Goal: Communication & Community: Answer question/provide support

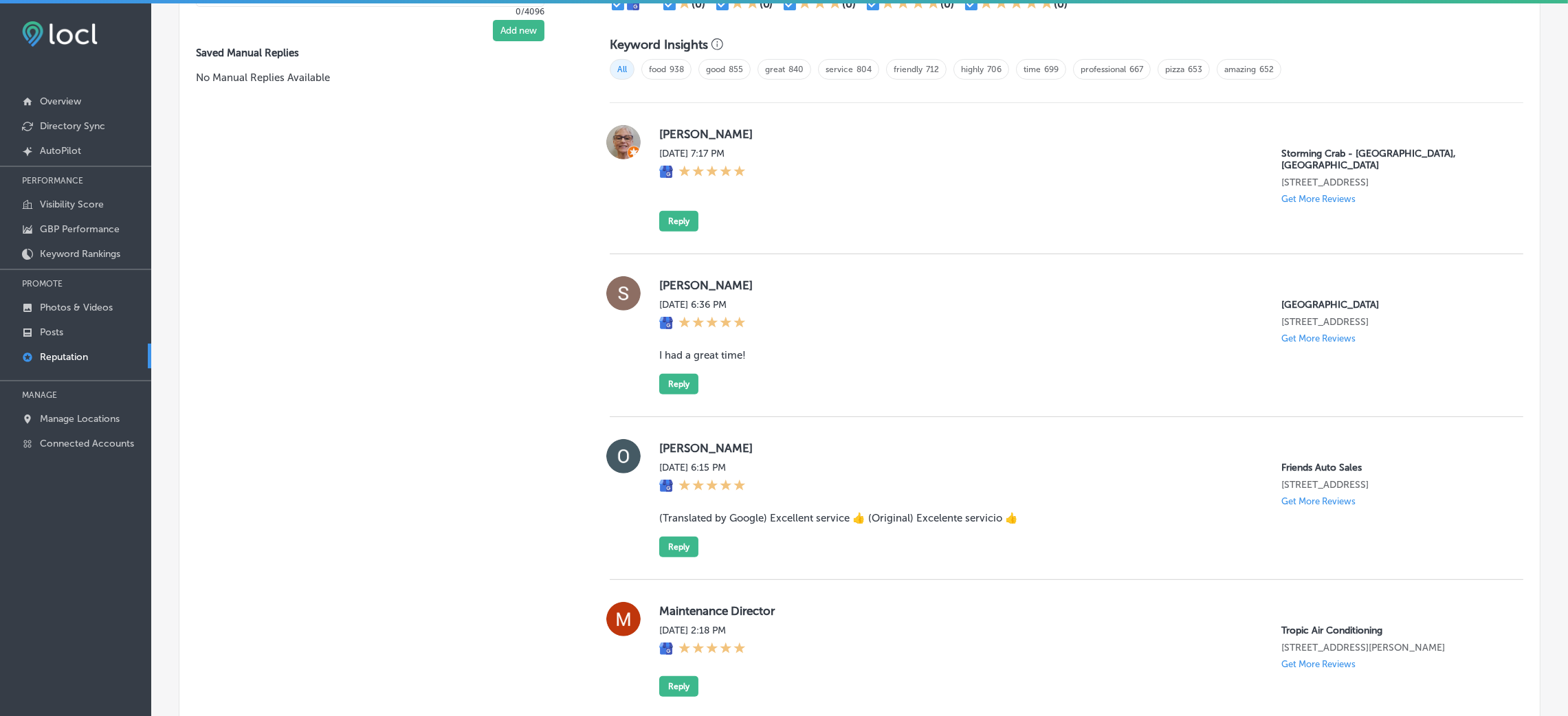
scroll to position [824, 0]
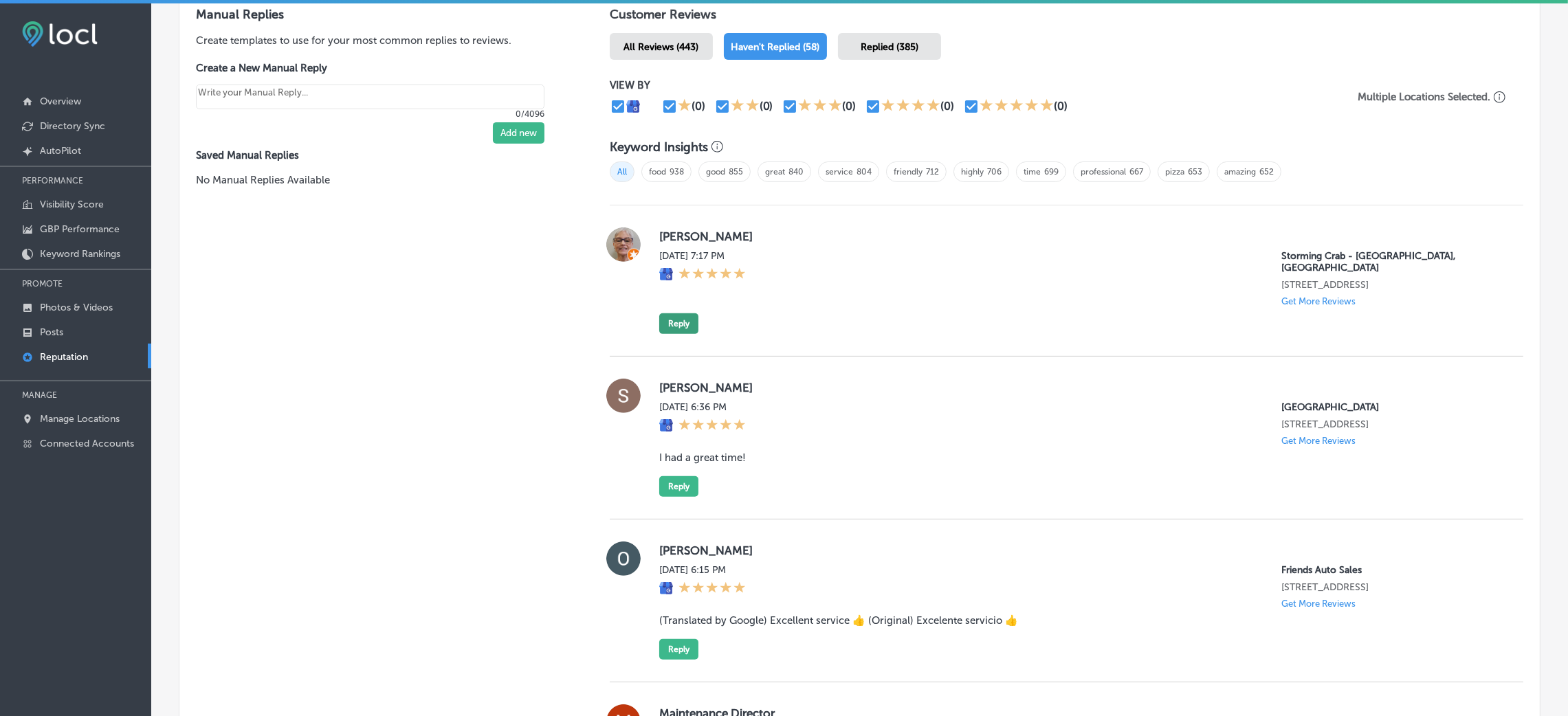
click at [680, 313] on button "Reply" at bounding box center [679, 323] width 39 height 21
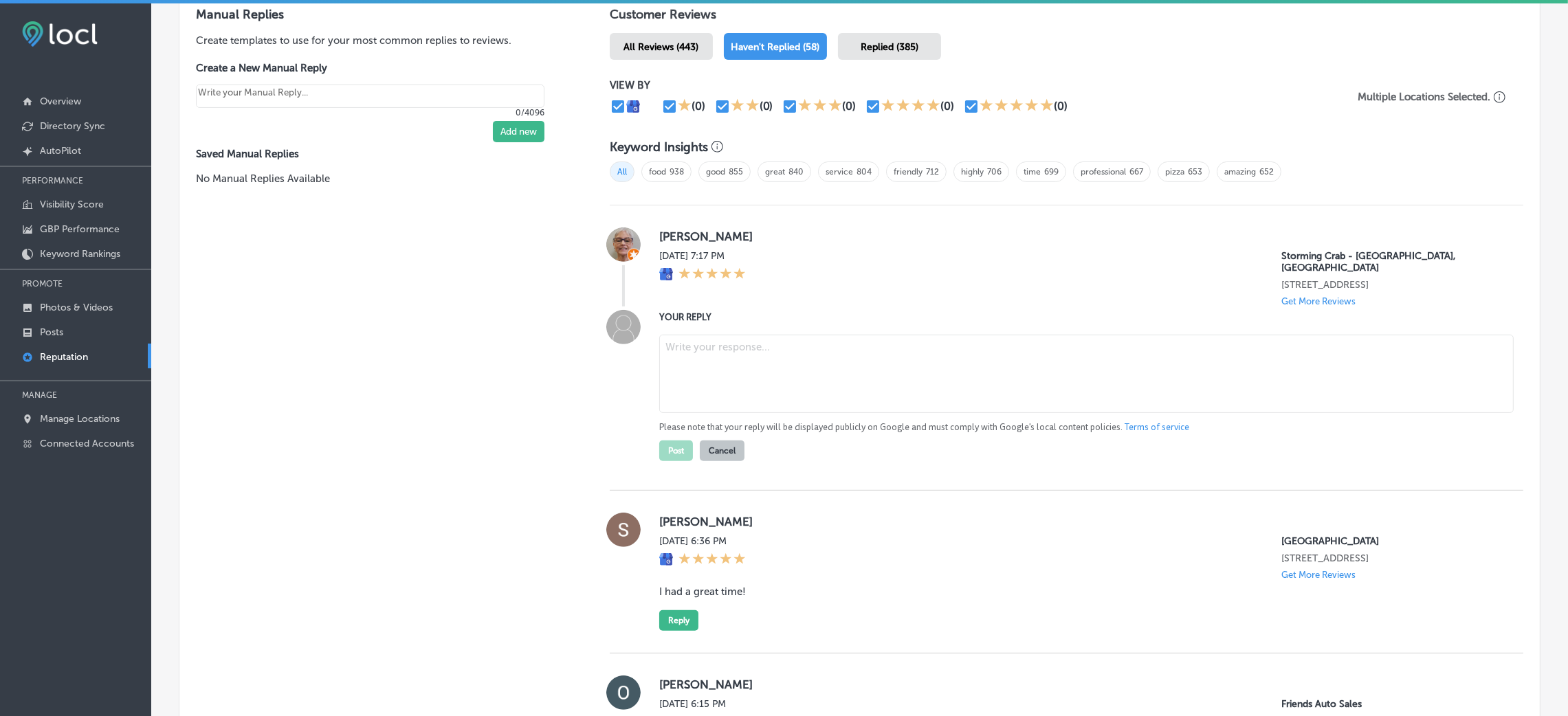
click at [1030, 267] on div "[DATE] 7:17 PM Storming Crab - [GEOGRAPHIC_DATA], [GEOGRAPHIC_DATA] [STREET_ADD…" at bounding box center [1081, 278] width 842 height 56
click at [791, 335] on textarea at bounding box center [1087, 374] width 855 height 78
click at [771, 352] on textarea at bounding box center [1087, 374] width 855 height 78
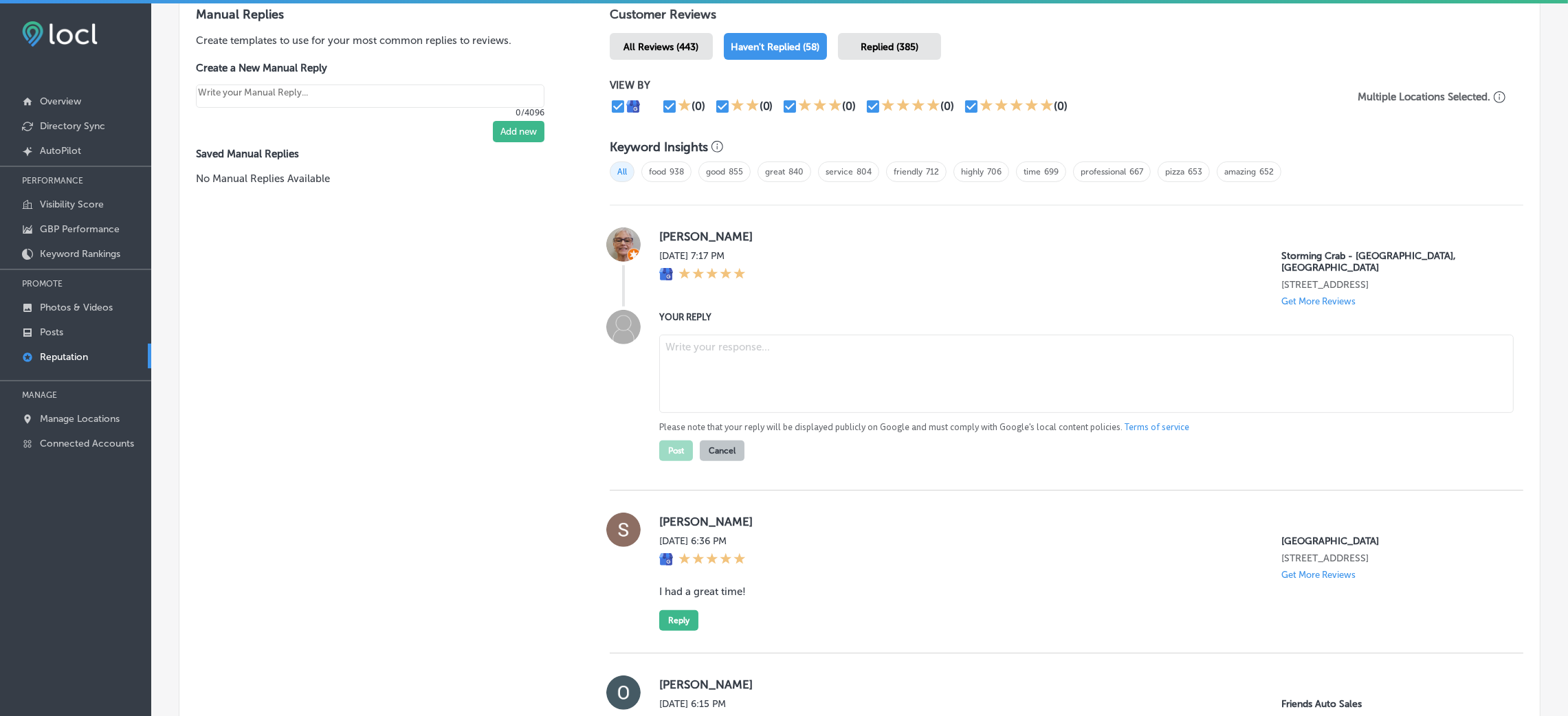
paste textarea "Thank you for the fantastic review, [Reviewer Name]! We’re so happy to hear you…"
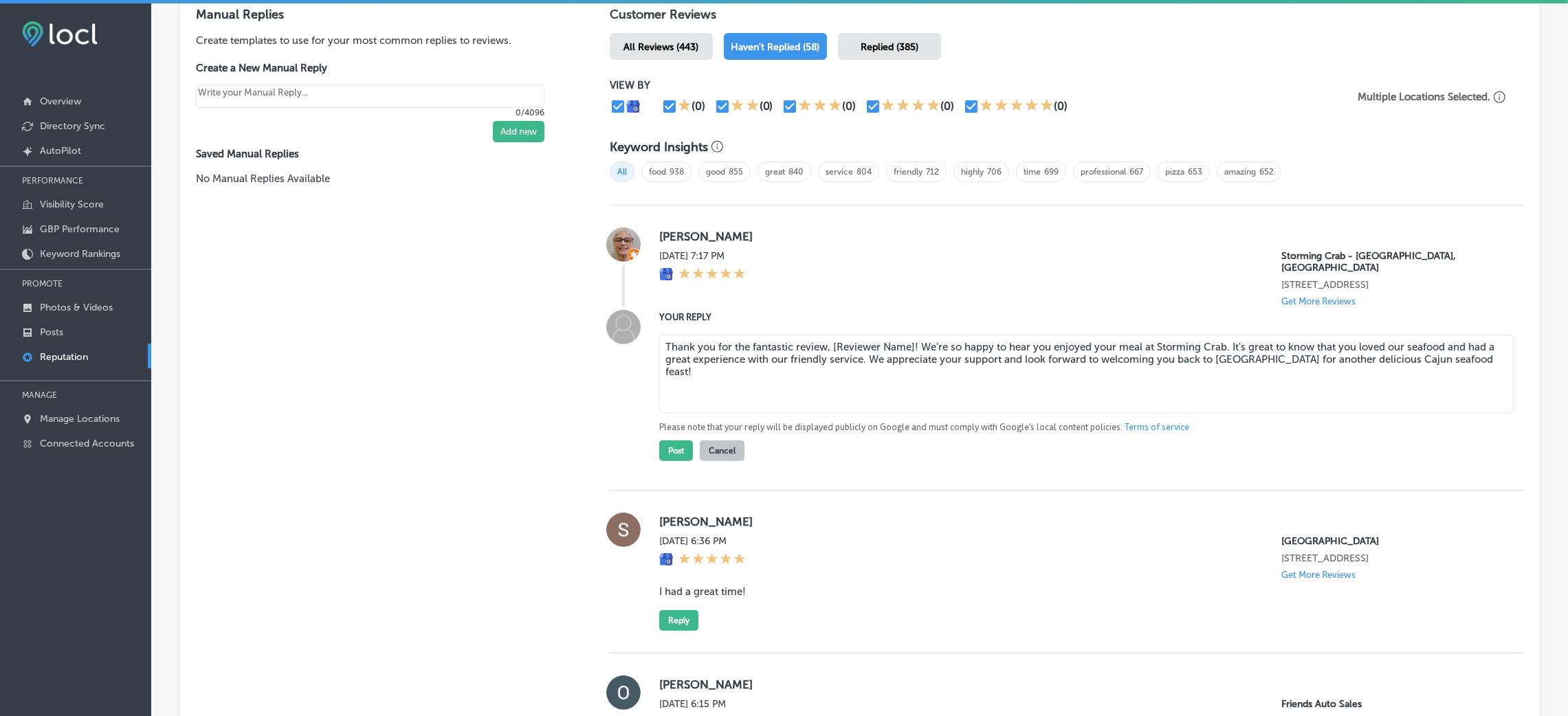
drag, startPoint x: 828, startPoint y: 333, endPoint x: 909, endPoint y: 333, distance: 81.0
click at [909, 335] on textarea "Thank you for the fantastic review, [Reviewer Name]! We’re so happy to hear you…" at bounding box center [1087, 374] width 855 height 78
type textarea "Thank you for the fantastic review, [PERSON_NAME]! We’re so happy to hear you e…"
click at [671, 440] on button "Post" at bounding box center [676, 450] width 34 height 21
type textarea "x"
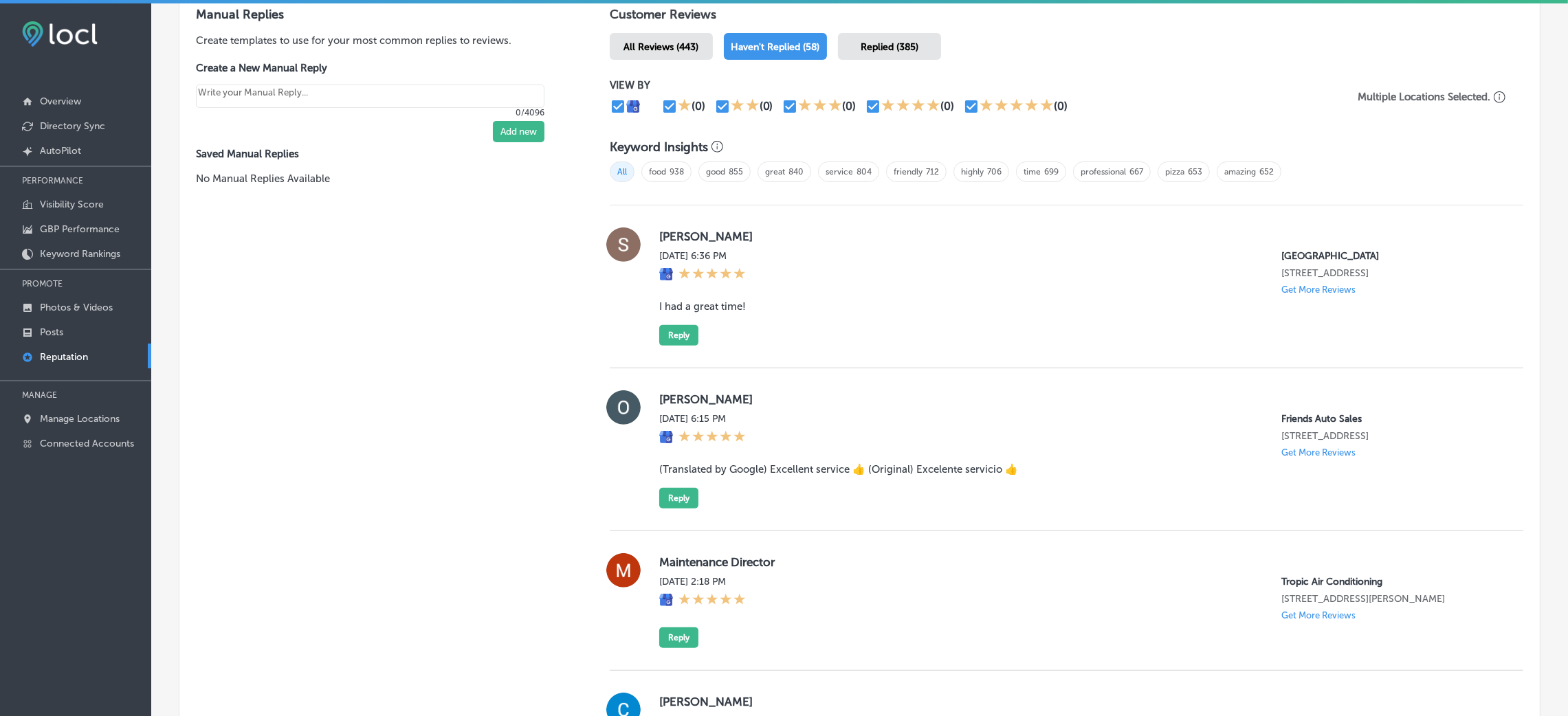
click at [694, 305] on blockquote "I had a great time!" at bounding box center [1081, 307] width 842 height 12
copy blockquote "I had a great time!"
click at [752, 320] on div "[PERSON_NAME] [DATE] 6:36 PM [GEOGRAPHIC_DATA] [STREET_ADDRESS] Get More Review…" at bounding box center [1081, 287] width 842 height 118
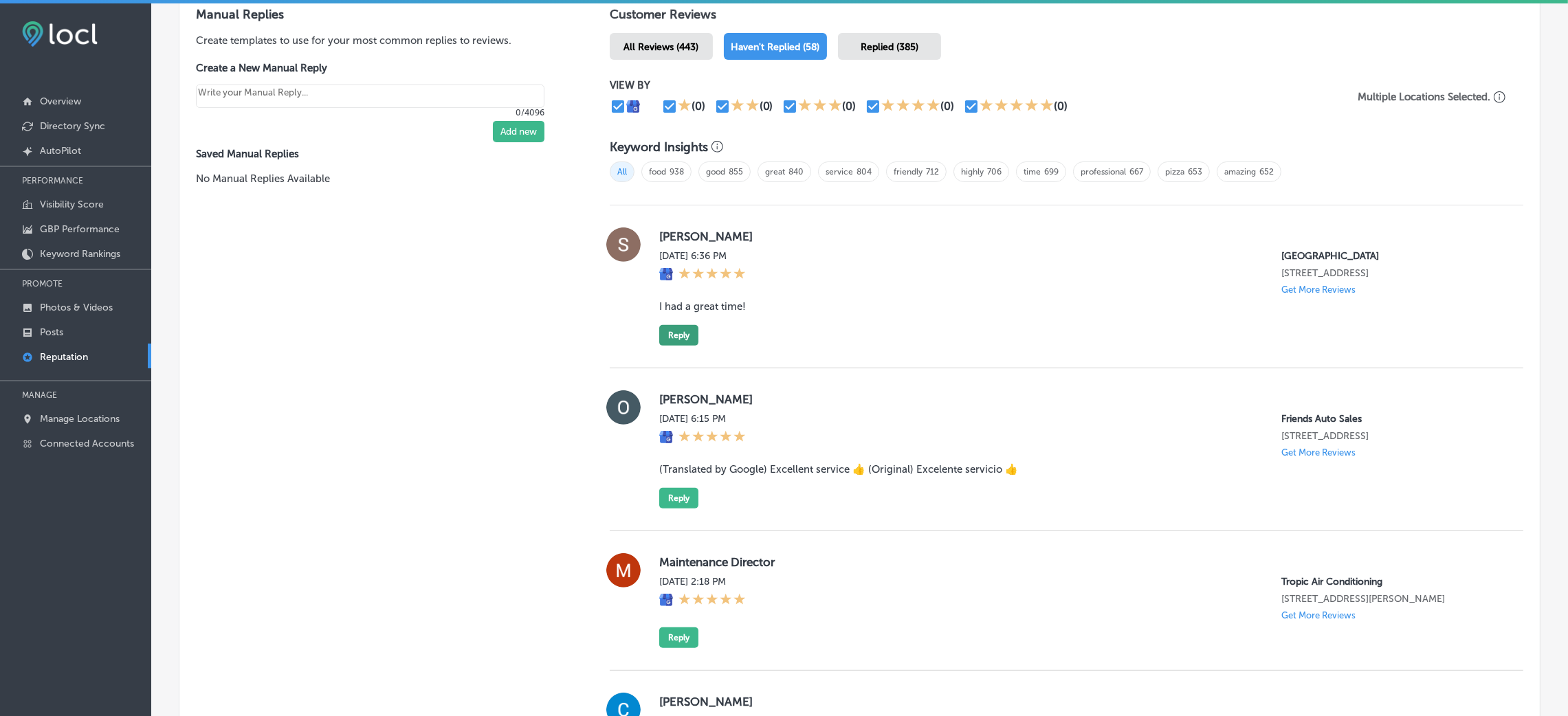
click at [660, 331] on button "Reply" at bounding box center [679, 335] width 39 height 21
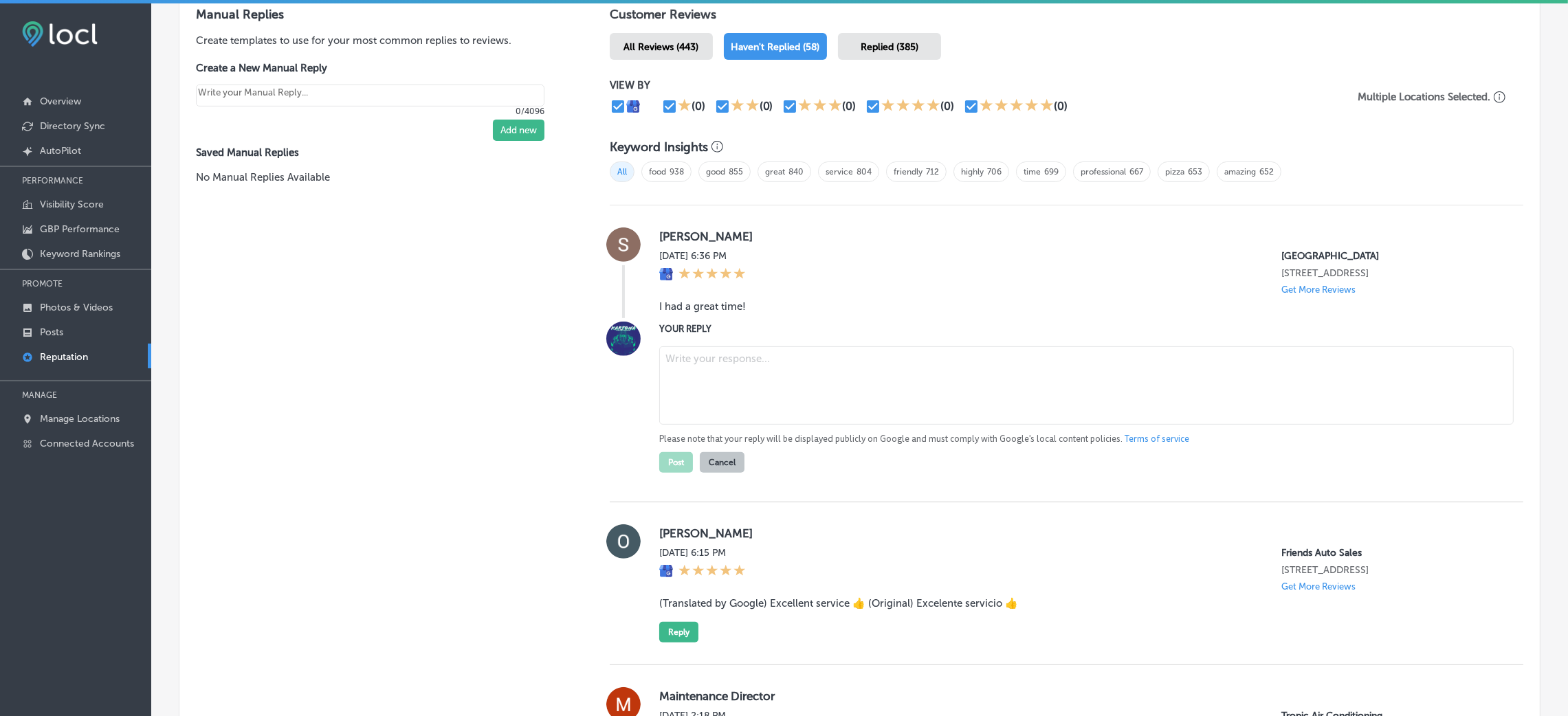
click at [793, 338] on div "YOUR REPLY Please note that your reply will be displayed publicly on Google and…" at bounding box center [1081, 397] width 842 height 151
click at [762, 385] on textarea at bounding box center [1087, 386] width 855 height 78
click at [787, 353] on textarea at bounding box center [1087, 386] width 855 height 78
paste textarea "Thank you for the five-star review! We’re so glad to hear you had a great time …"
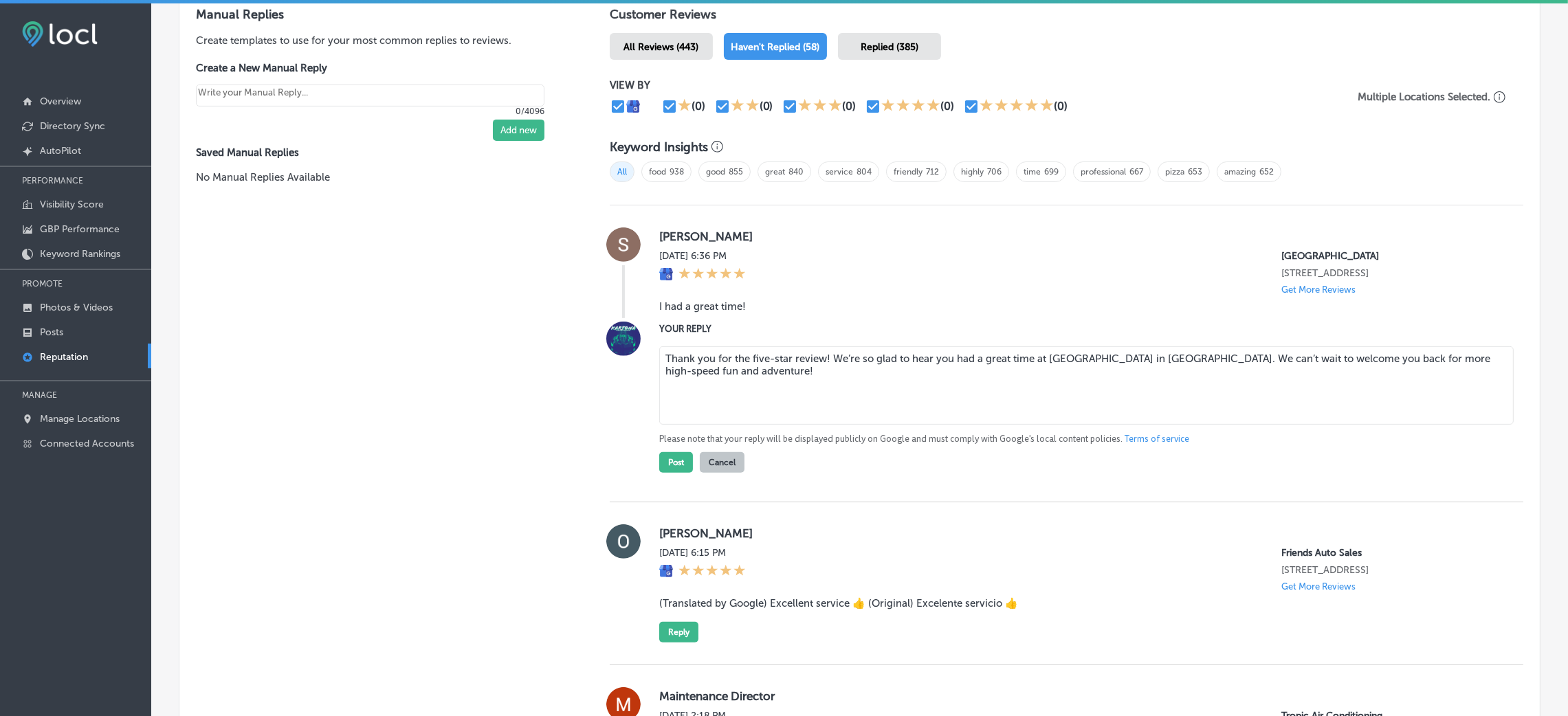
click at [823, 352] on textarea "Thank you for the five-star review! We’re so glad to hear you had a great time …" at bounding box center [1087, 386] width 855 height 78
type textarea "Thank you for the five-star review, [PERSON_NAME]! We’re so glad to hear you ha…"
click at [663, 463] on button "Post" at bounding box center [676, 462] width 34 height 21
type textarea "x"
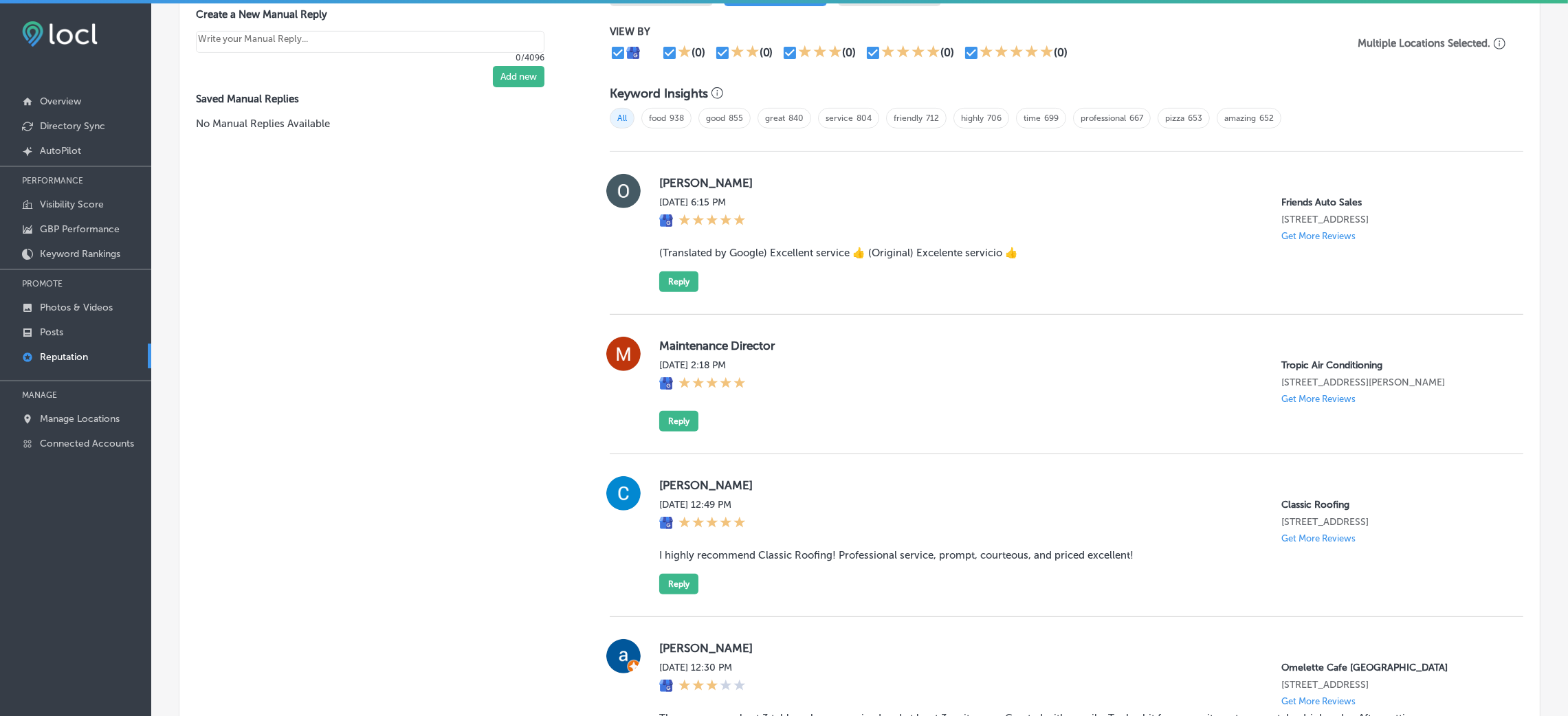
scroll to position [927, 0]
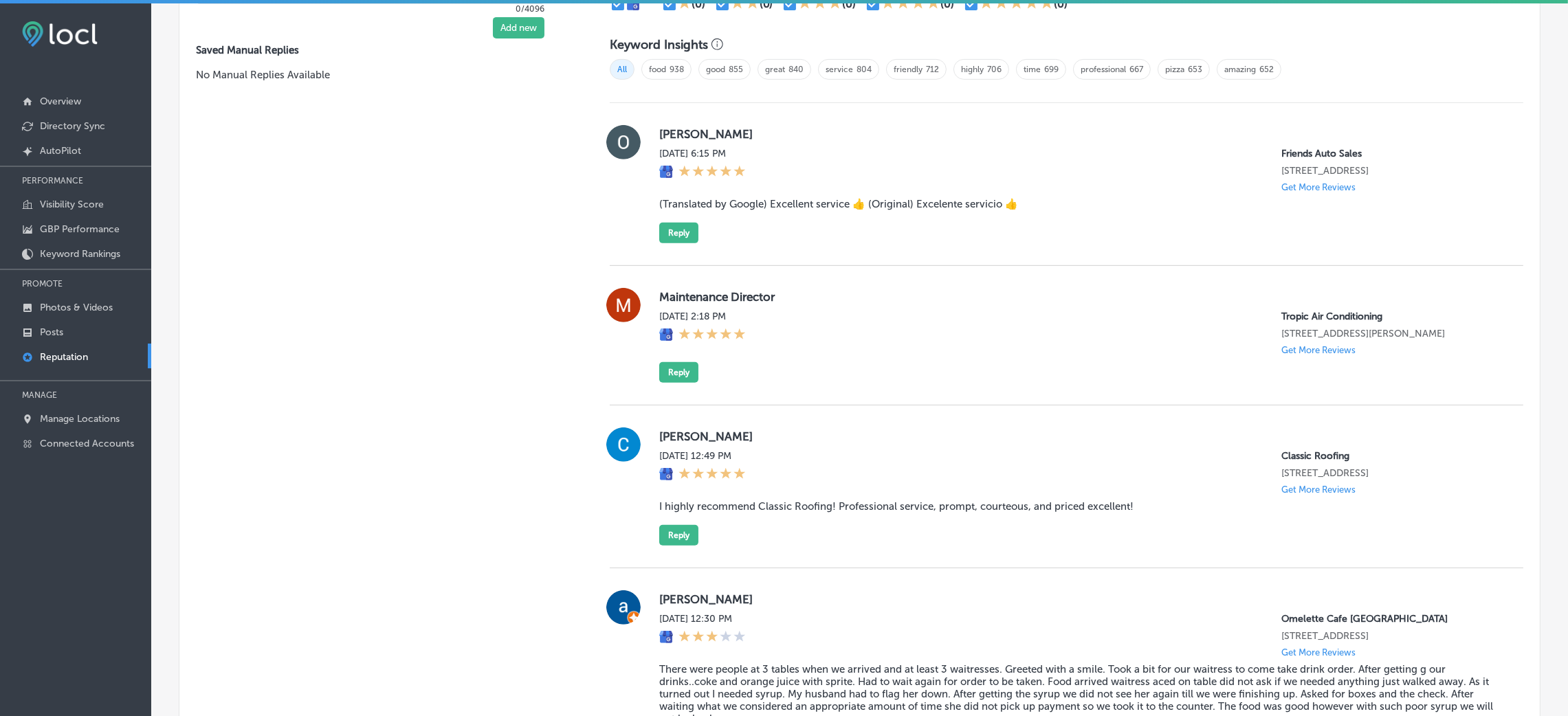
click at [650, 374] on div "Maintenance Director [DATE] 2:18 PM Tropic Air Conditioning [STREET_ADDRESS][PE…" at bounding box center [1066, 335] width 914 height 94
click at [669, 375] on button "Reply" at bounding box center [679, 372] width 39 height 21
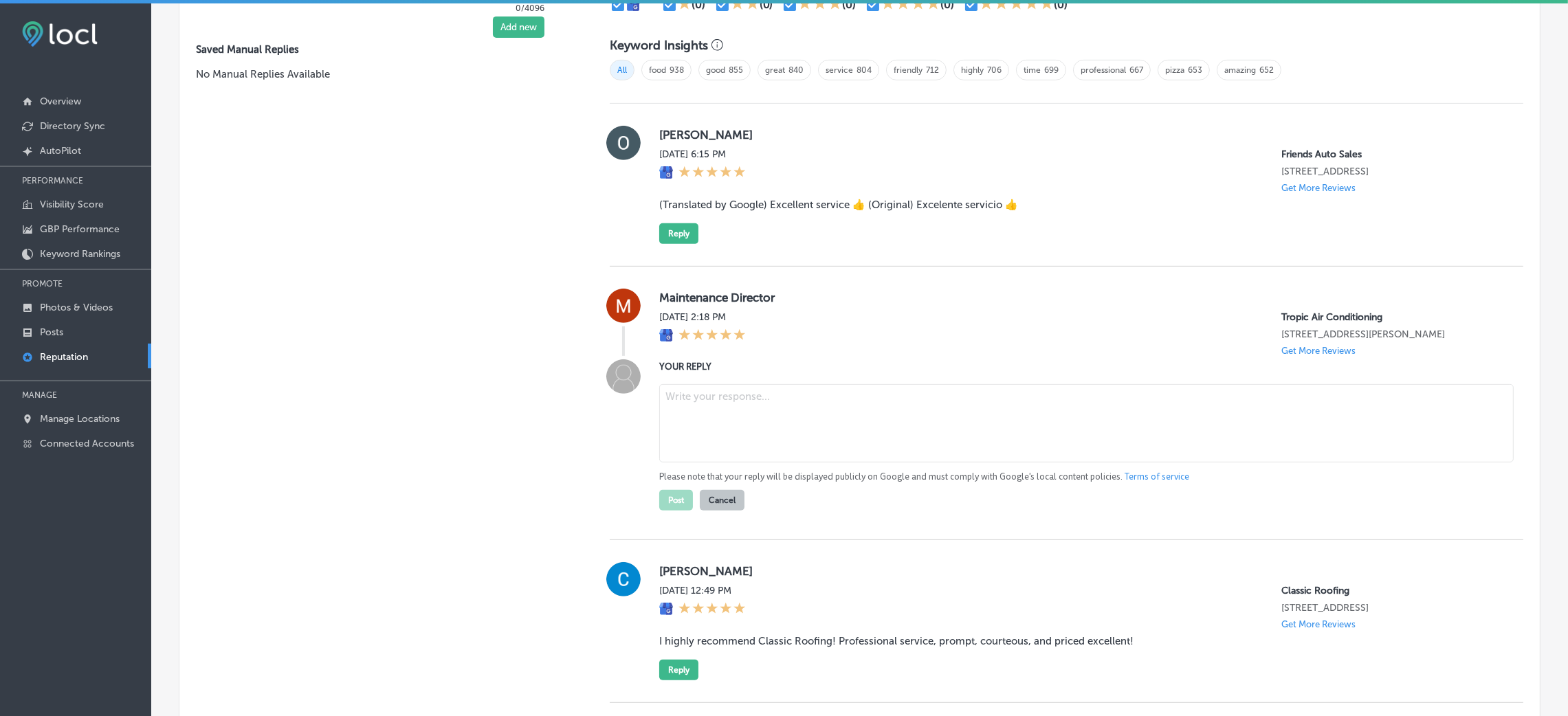
click at [1045, 419] on textarea at bounding box center [1087, 423] width 855 height 78
click at [710, 410] on textarea at bounding box center [1087, 423] width 855 height 78
paste textarea "Thank you for the 5-star review! We’re thrilled to hear that you had a positive…"
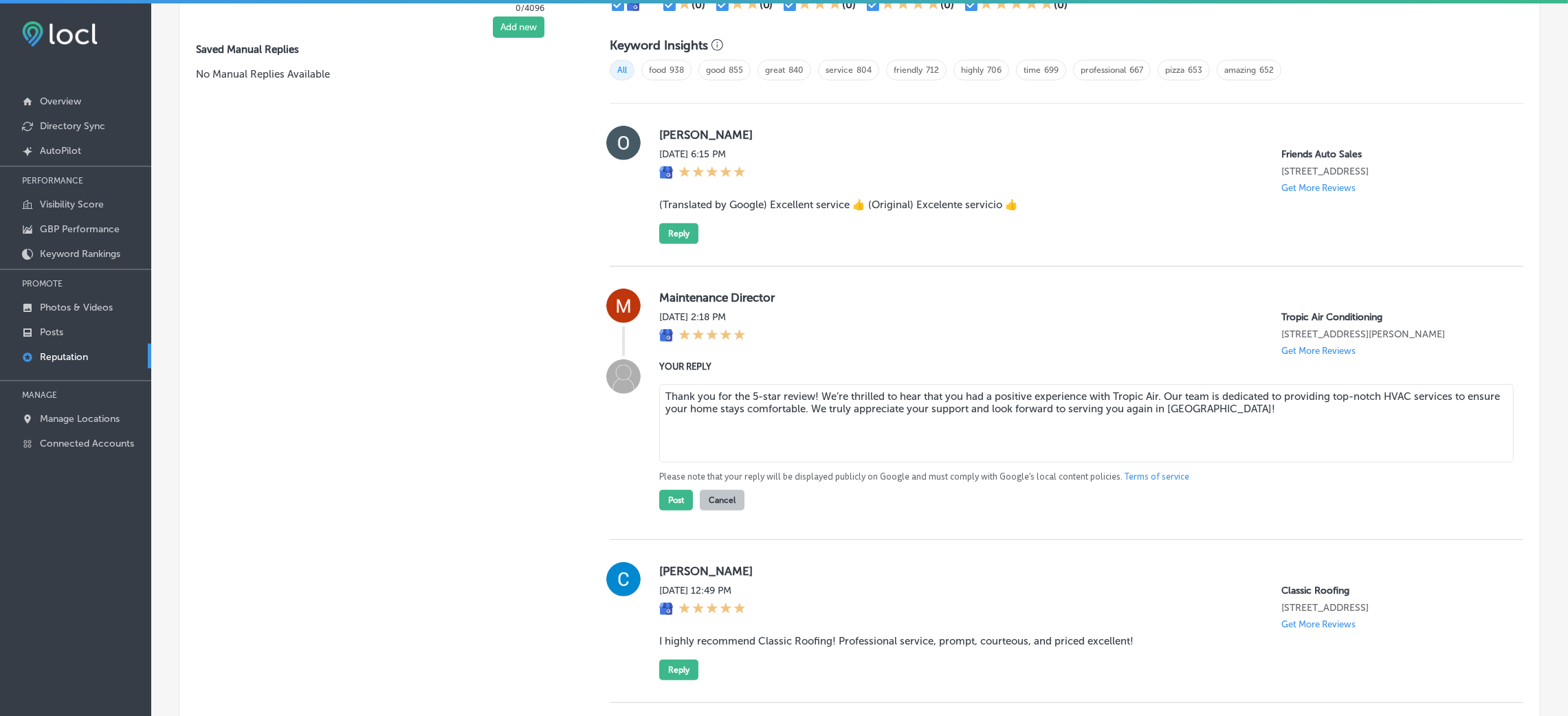
click at [810, 394] on textarea "Thank you for the 5-star review! We’re thrilled to hear that you had a positive…" at bounding box center [1087, 423] width 855 height 78
type textarea "Thank you for the 5-star review! We’re thrilled to hear that you had a positive…"
click at [659, 504] on button "Post" at bounding box center [676, 500] width 34 height 21
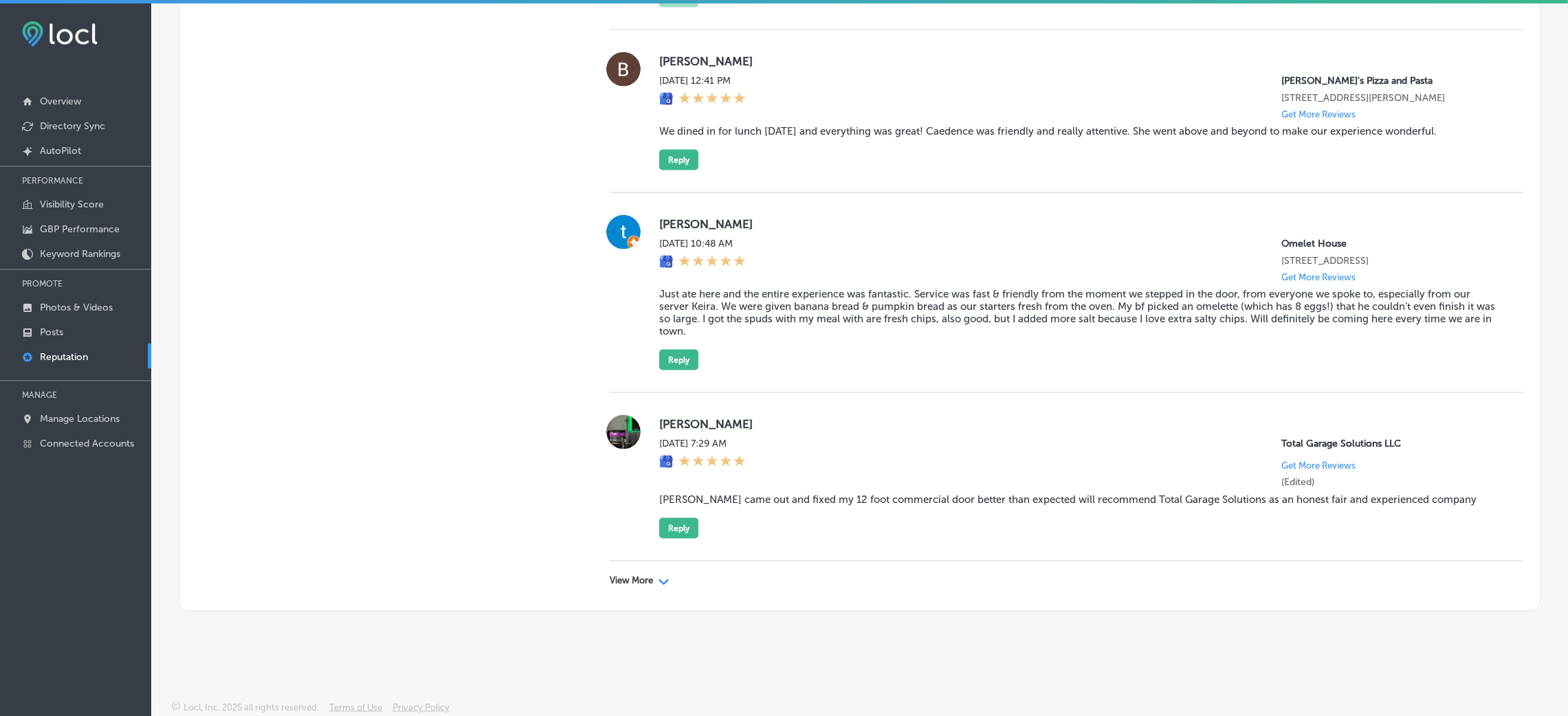
scroll to position [3181, 0]
drag, startPoint x: 597, startPoint y: 588, endPoint x: 603, endPoint y: 585, distance: 6.7
click at [610, 580] on p "View More" at bounding box center [631, 581] width 43 height 11
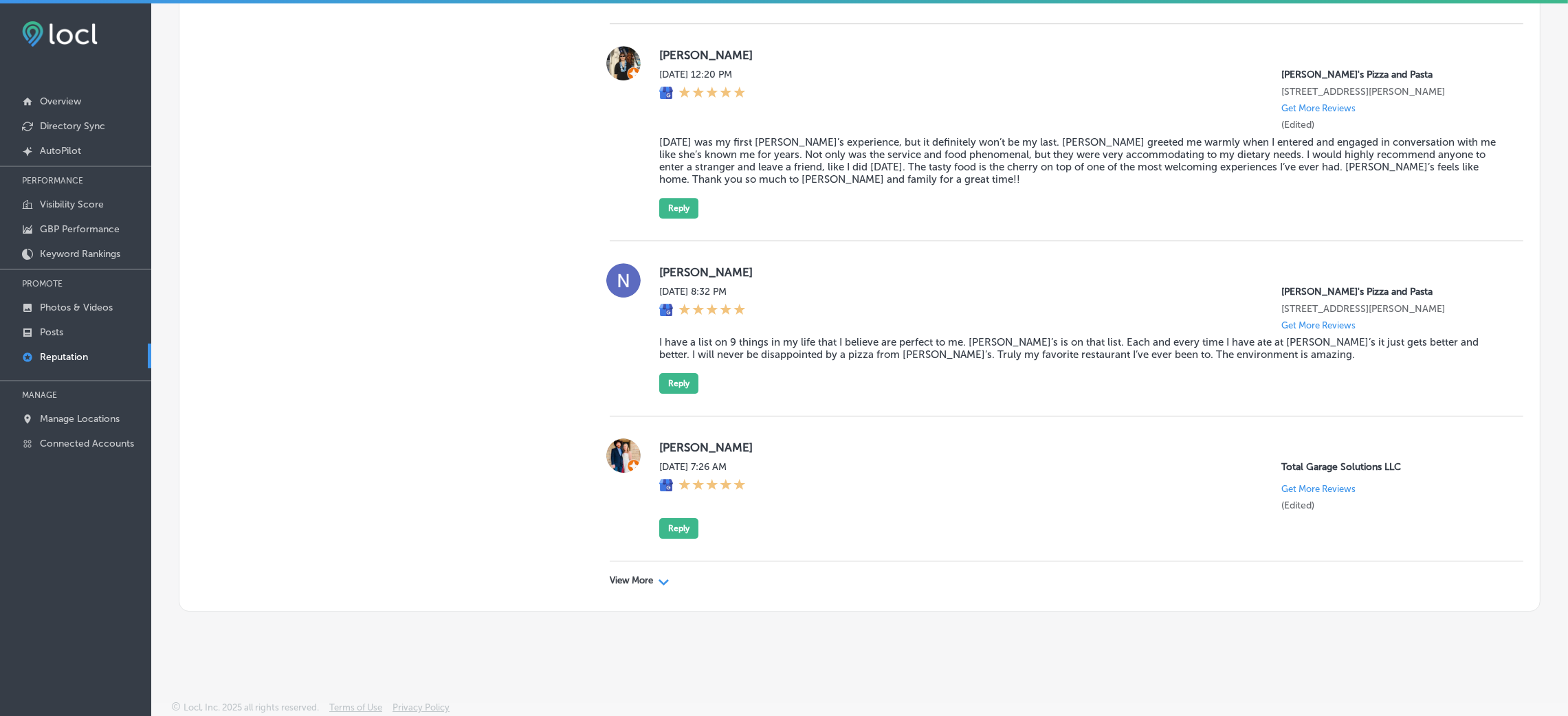
scroll to position [6607, 0]
click at [651, 584] on div "View More Path Created with Sketch." at bounding box center [639, 581] width 60 height 11
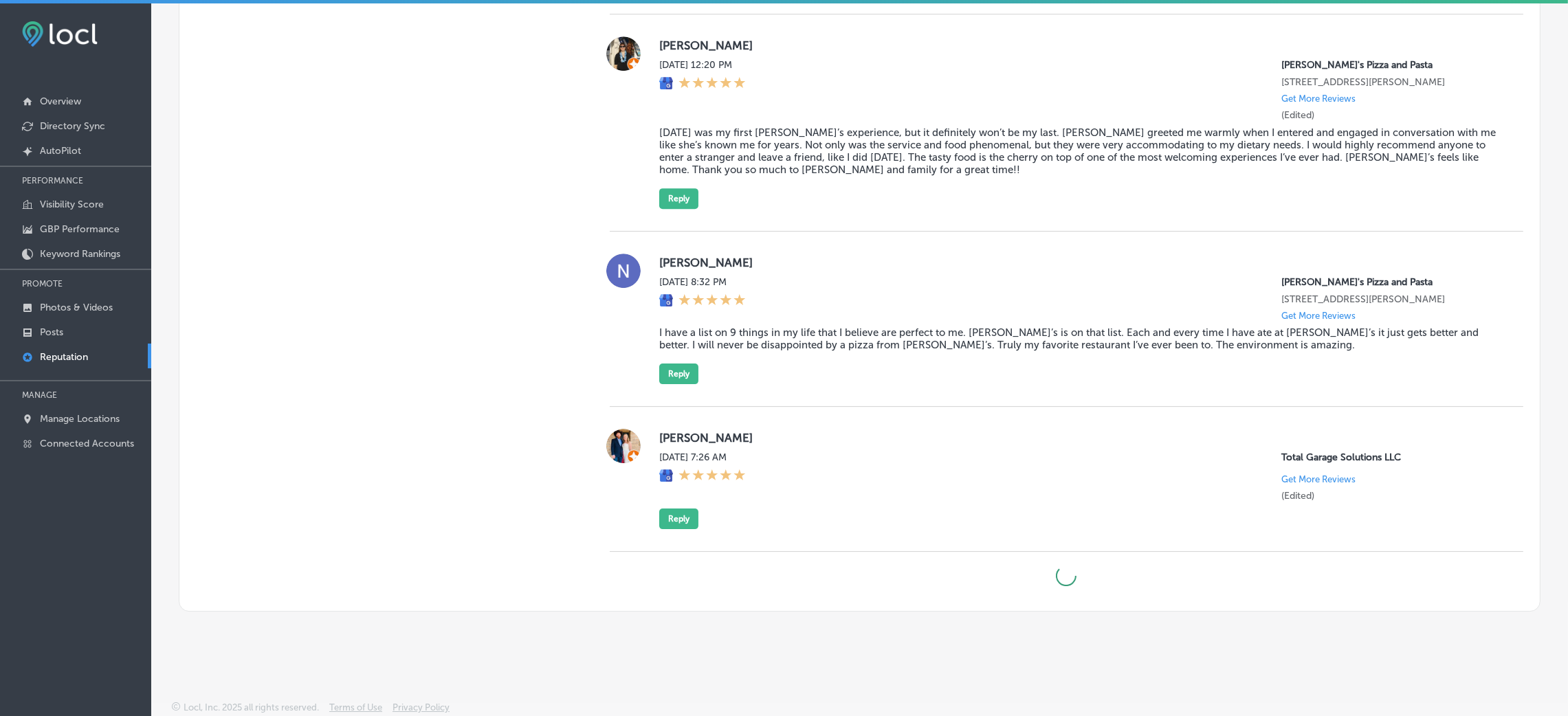
scroll to position [3, 0]
type textarea "x"
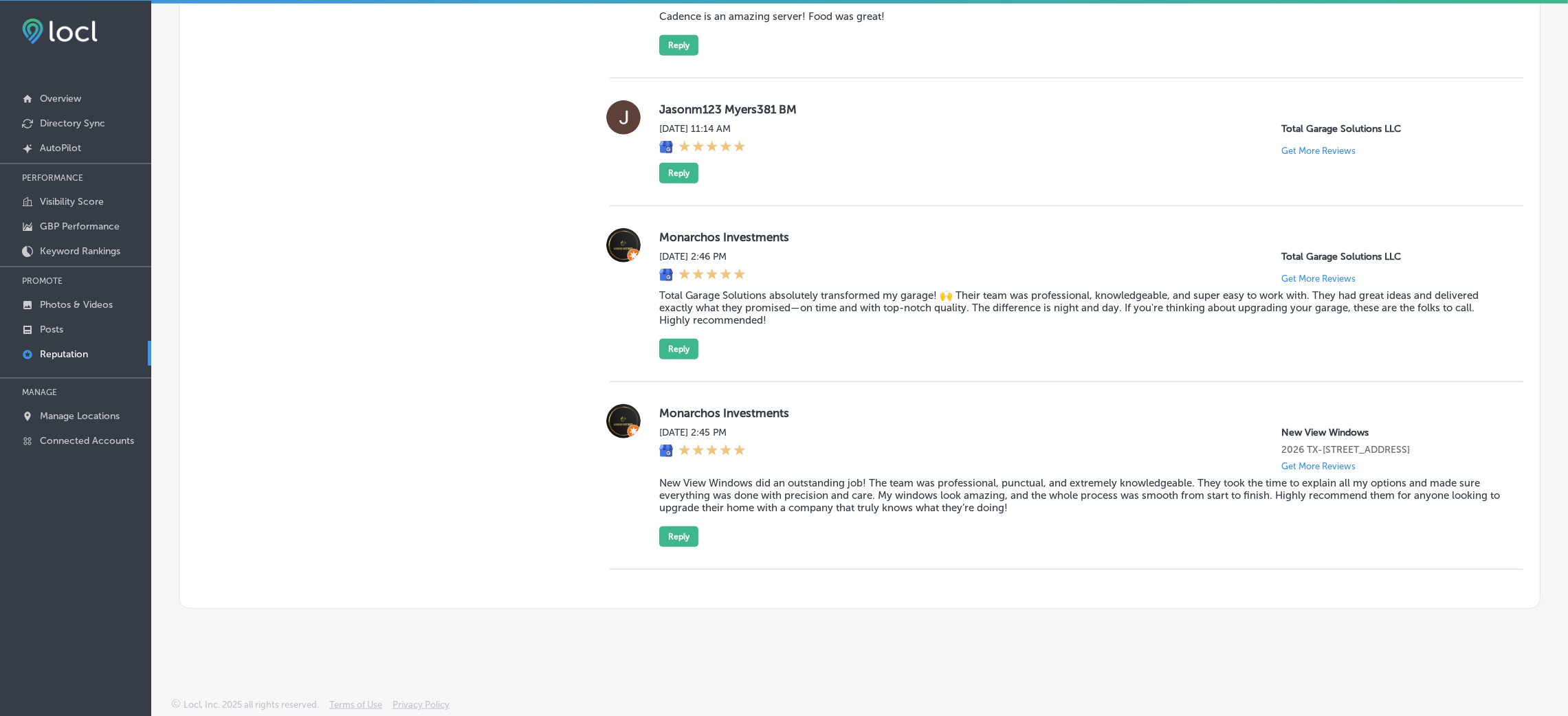
scroll to position [9744, 0]
